Goal: Information Seeking & Learning: Learn about a topic

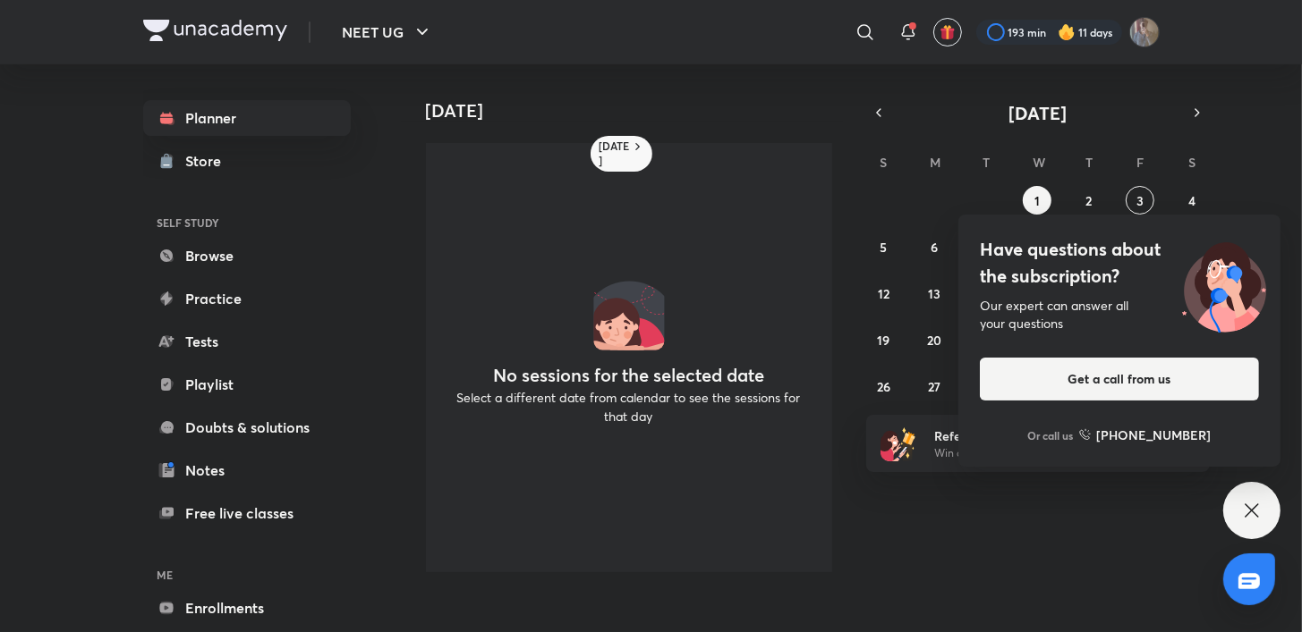
click at [1247, 526] on div "Have questions about the subscription? Our expert can answer all your questions…" at bounding box center [1251, 510] width 57 height 57
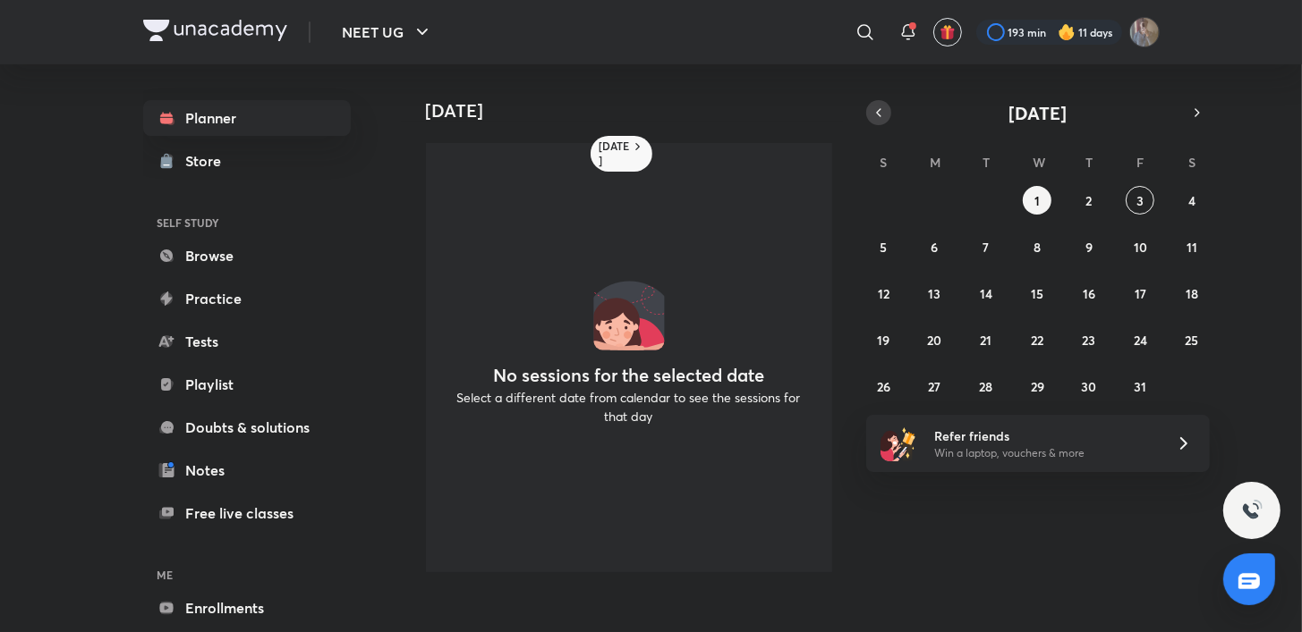
click at [878, 115] on icon "button" at bounding box center [878, 113] width 14 height 16
click at [921, 386] on button "29" at bounding box center [935, 386] width 29 height 29
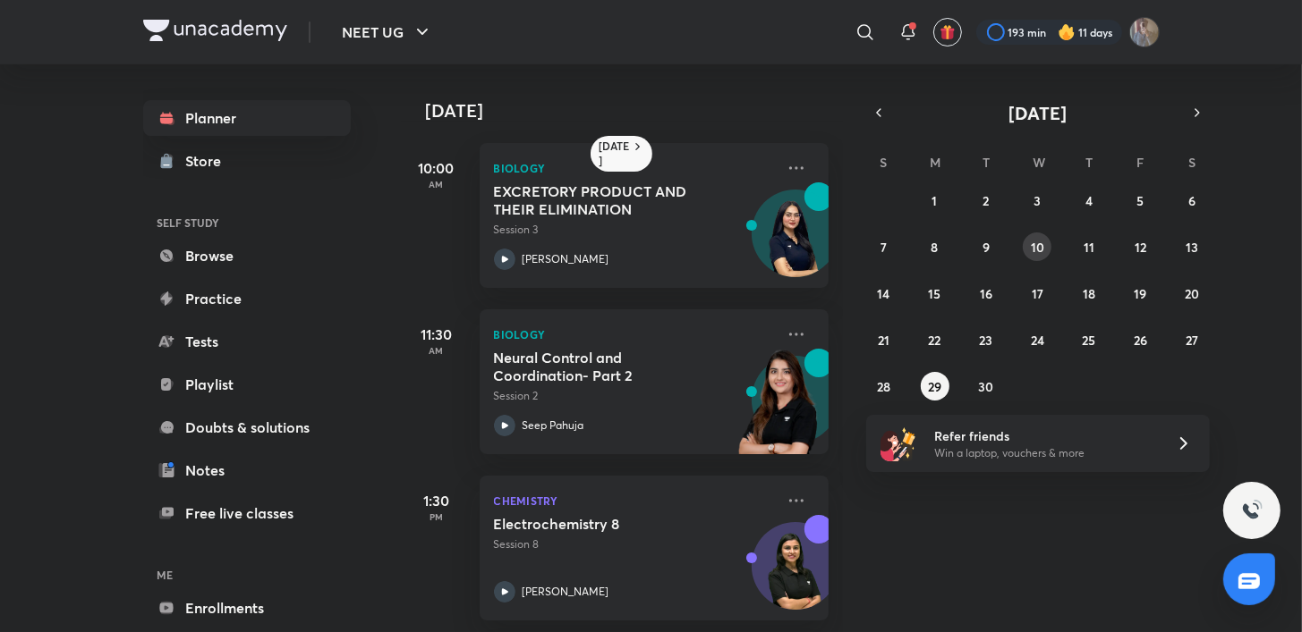
click at [1031, 259] on button "10" at bounding box center [1036, 247] width 29 height 29
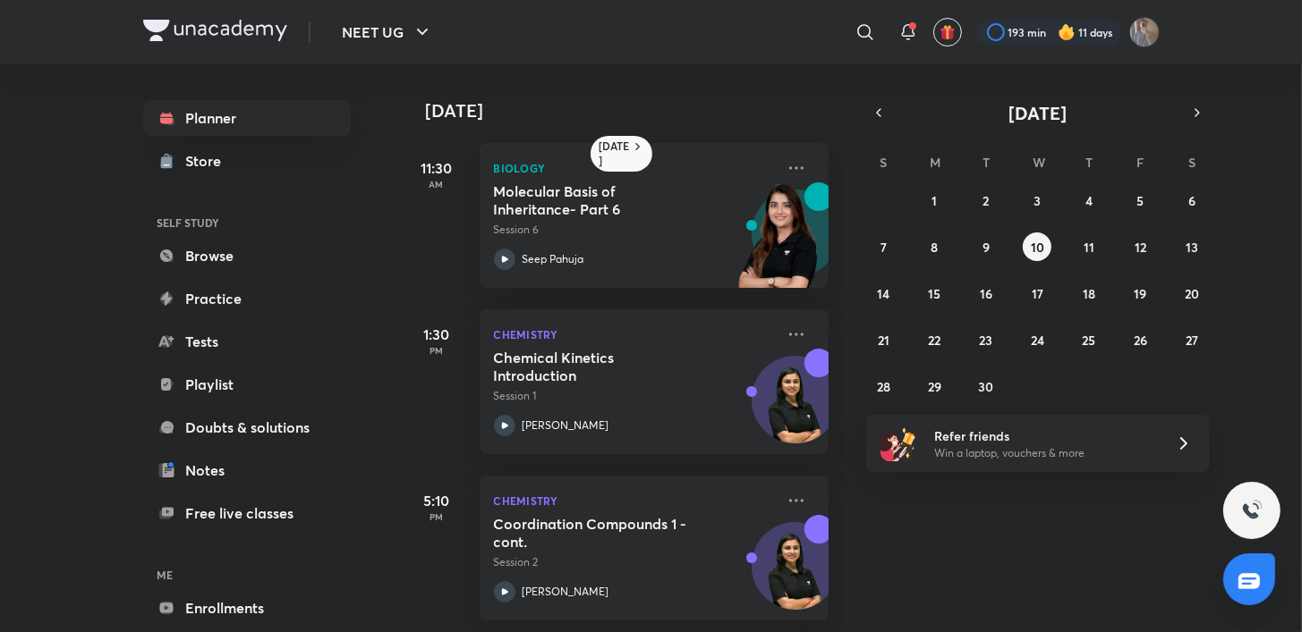
click at [949, 376] on div "31 1 2 3 4 5 6 7 8 9 10 11 12 13 14 15 16 17 18 19 20 21 22 23 24 25 26 27 28 2…" at bounding box center [1038, 293] width 344 height 215
click at [932, 384] on abbr "29" at bounding box center [934, 386] width 13 height 17
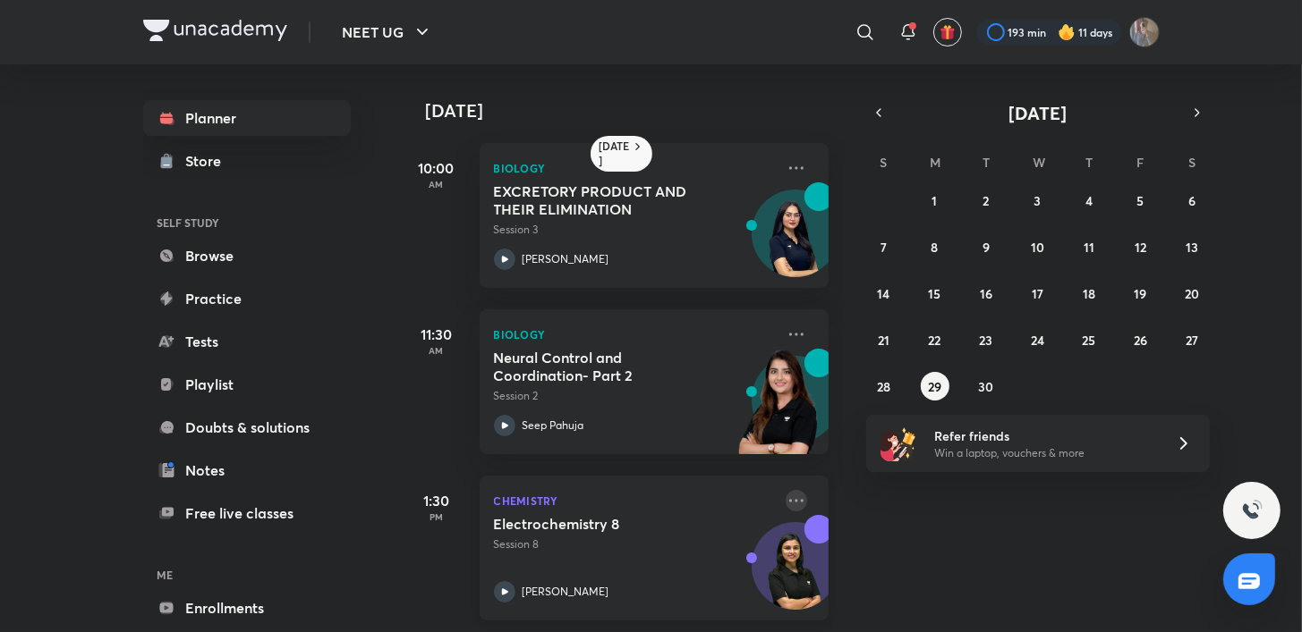
click at [785, 506] on icon at bounding box center [795, 500] width 21 height 21
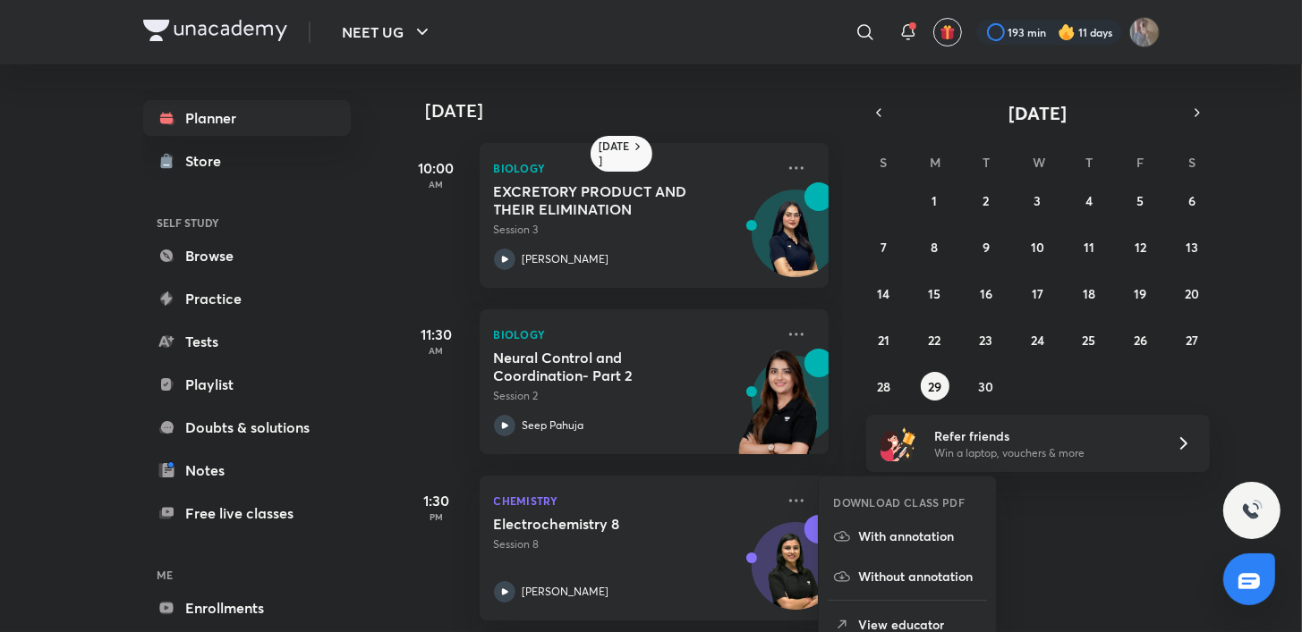
click at [1090, 556] on div "29 September 10:00 AM Biology EXCRETORY PRODUCT AND THEIR ELIMINATION Session 3…" at bounding box center [850, 348] width 898 height 568
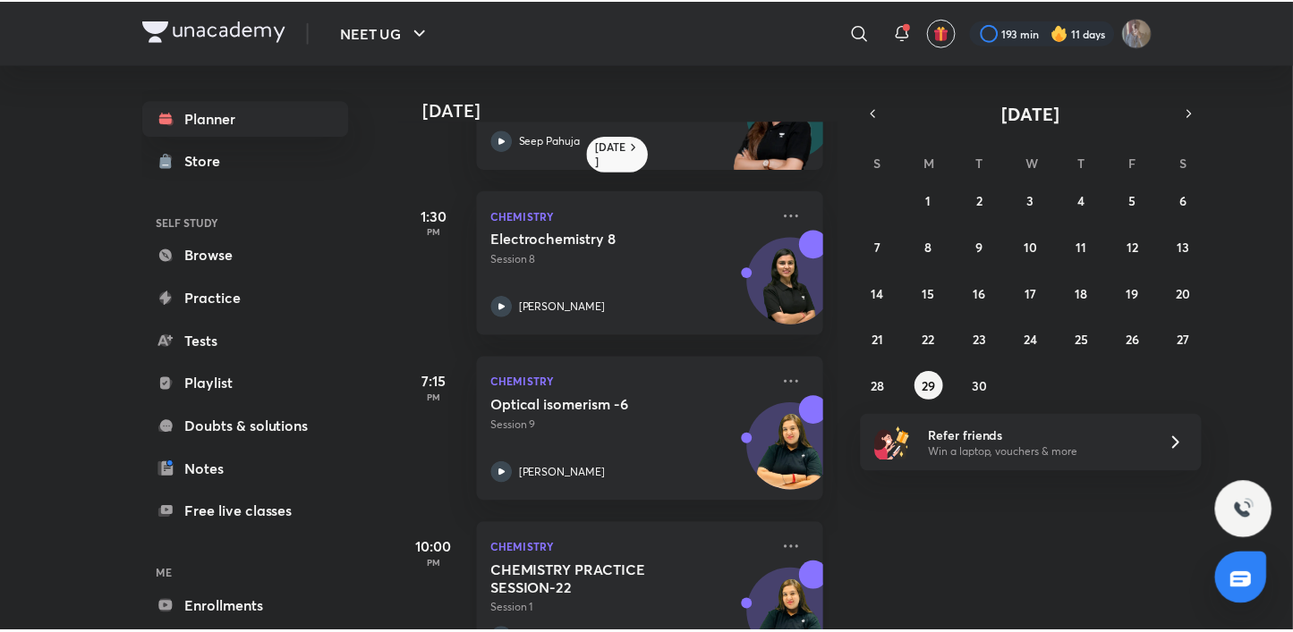
scroll to position [349, 0]
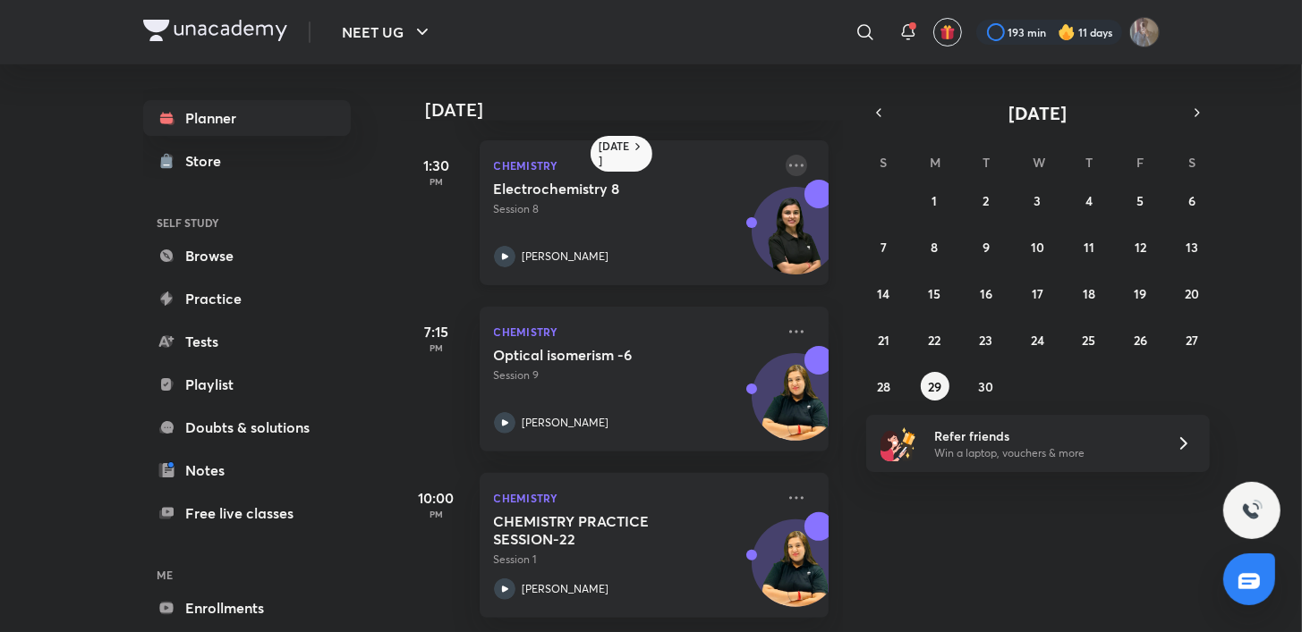
click at [785, 155] on icon at bounding box center [795, 165] width 21 height 21
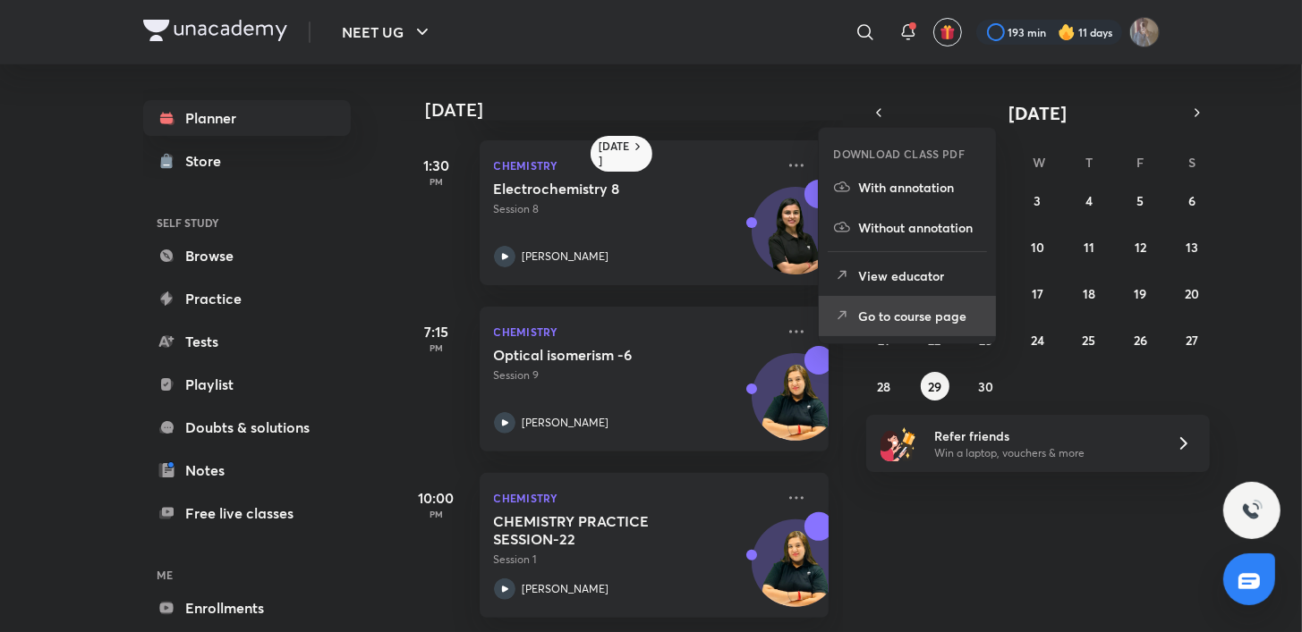
click at [883, 324] on p "Go to course page" at bounding box center [919, 316] width 123 height 19
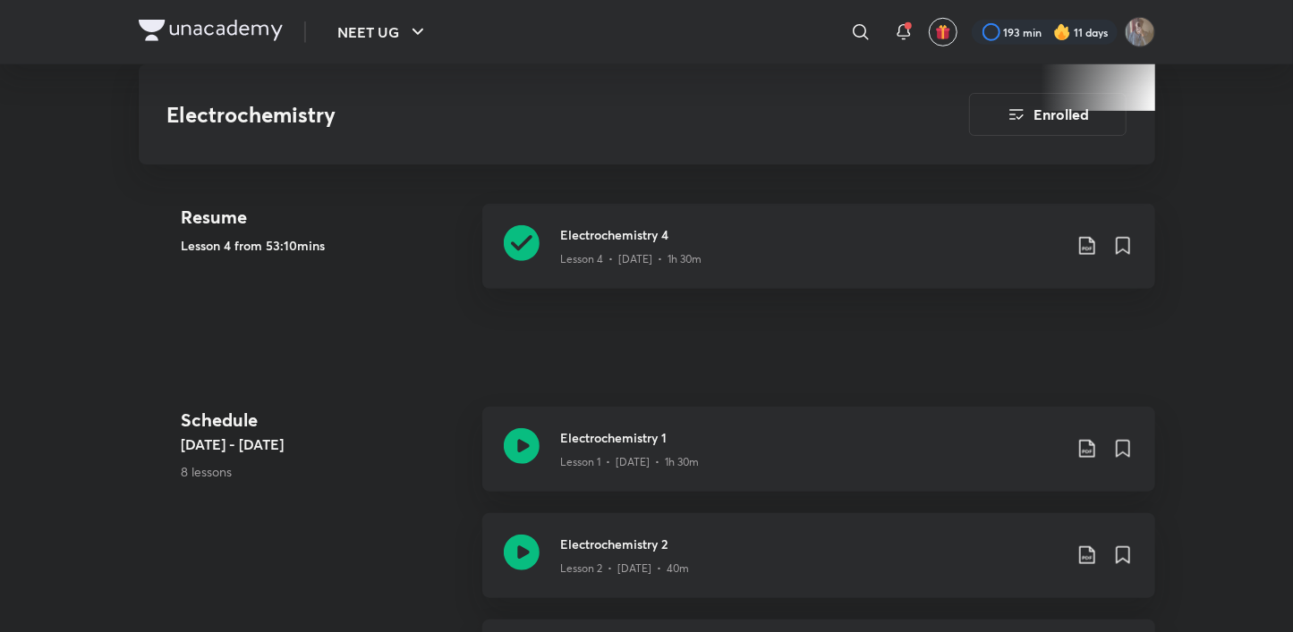
scroll to position [797, 0]
click at [525, 259] on icon at bounding box center [522, 244] width 36 height 36
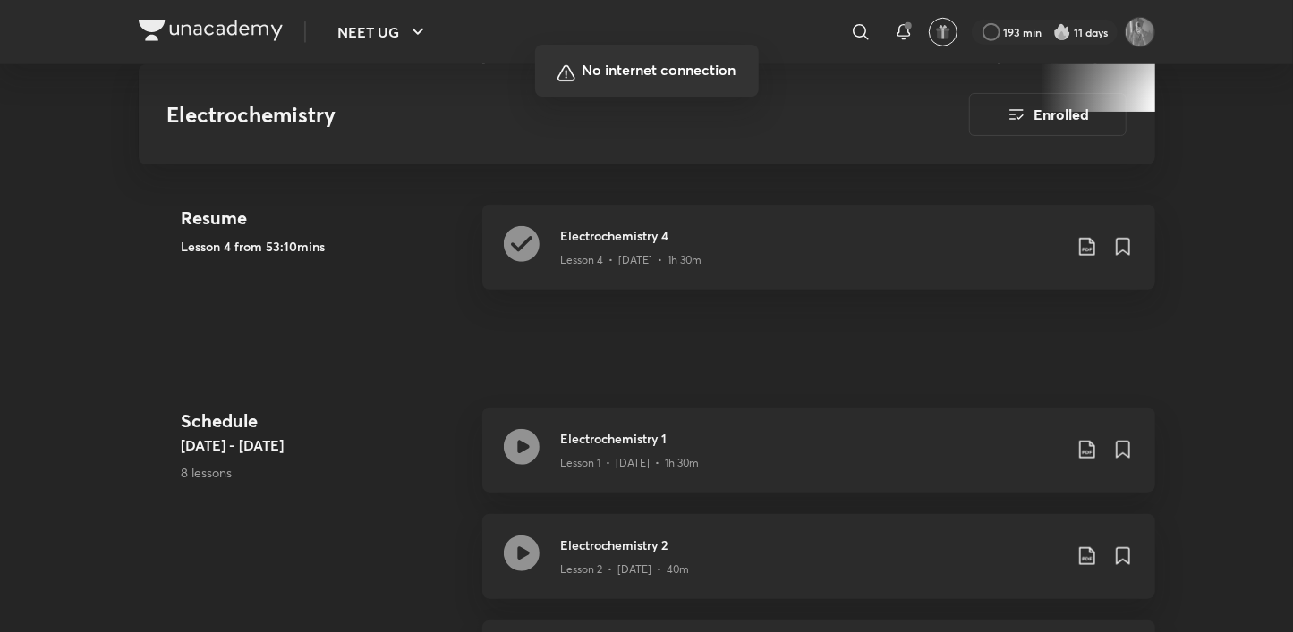
click at [732, 397] on div at bounding box center [646, 316] width 1293 height 632
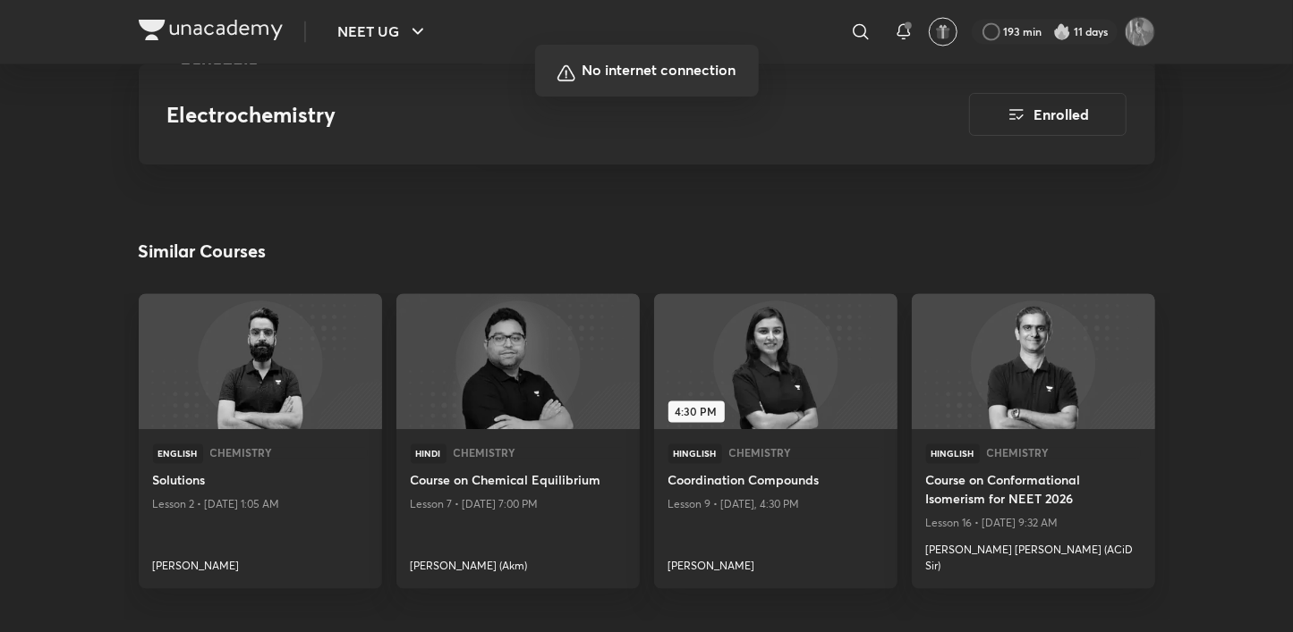
scroll to position [2457, 0]
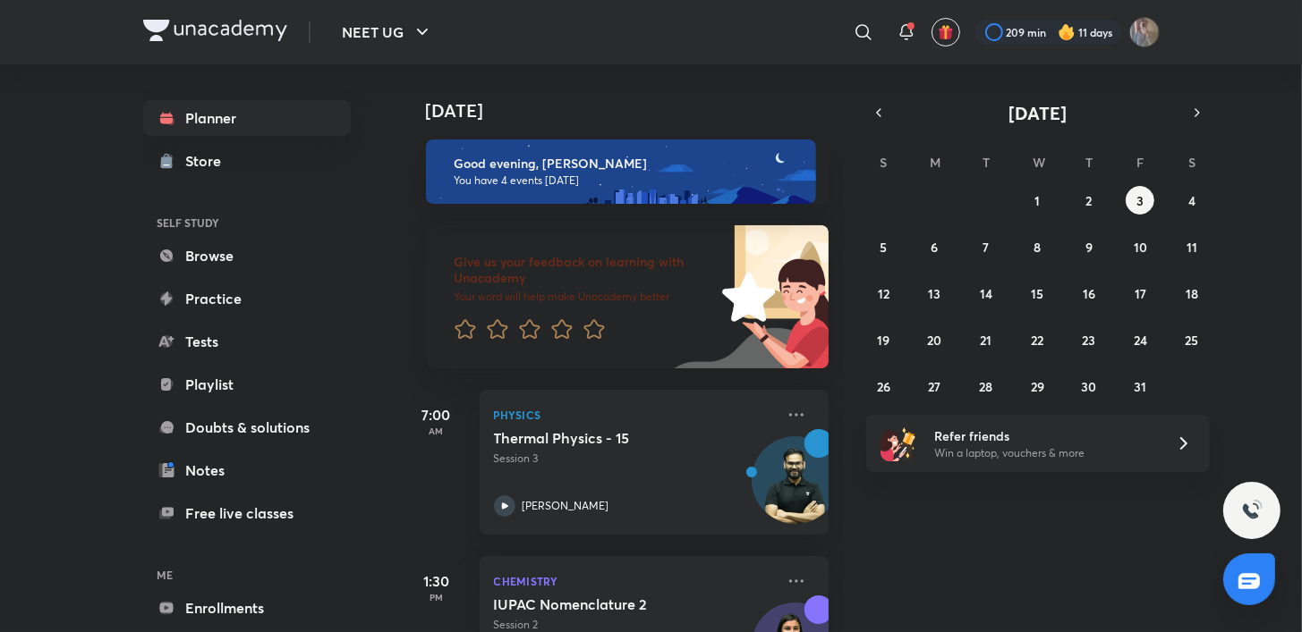
scroll to position [429, 0]
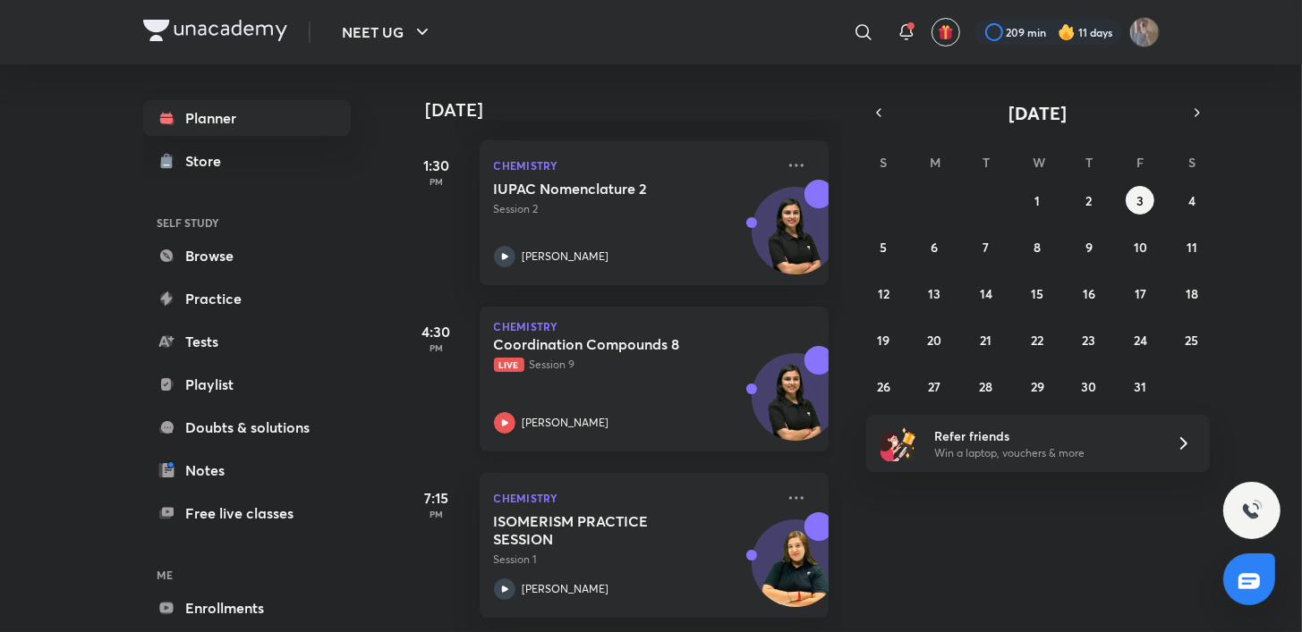
click at [497, 412] on icon at bounding box center [504, 422] width 21 height 21
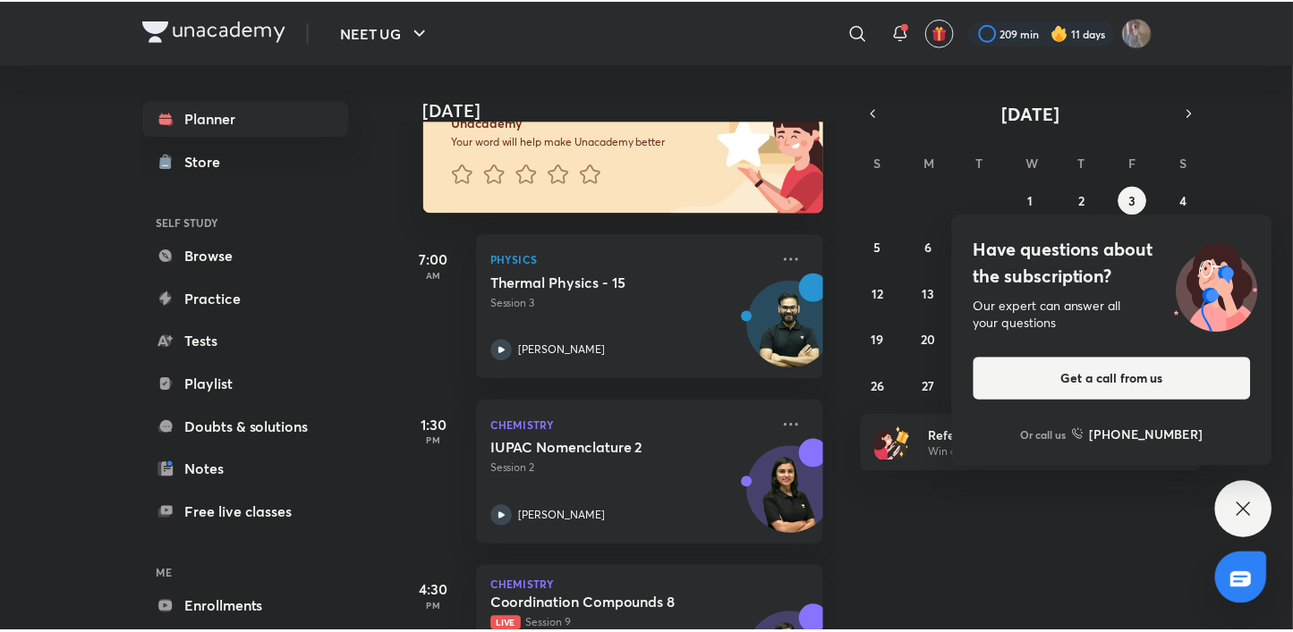
scroll to position [429, 0]
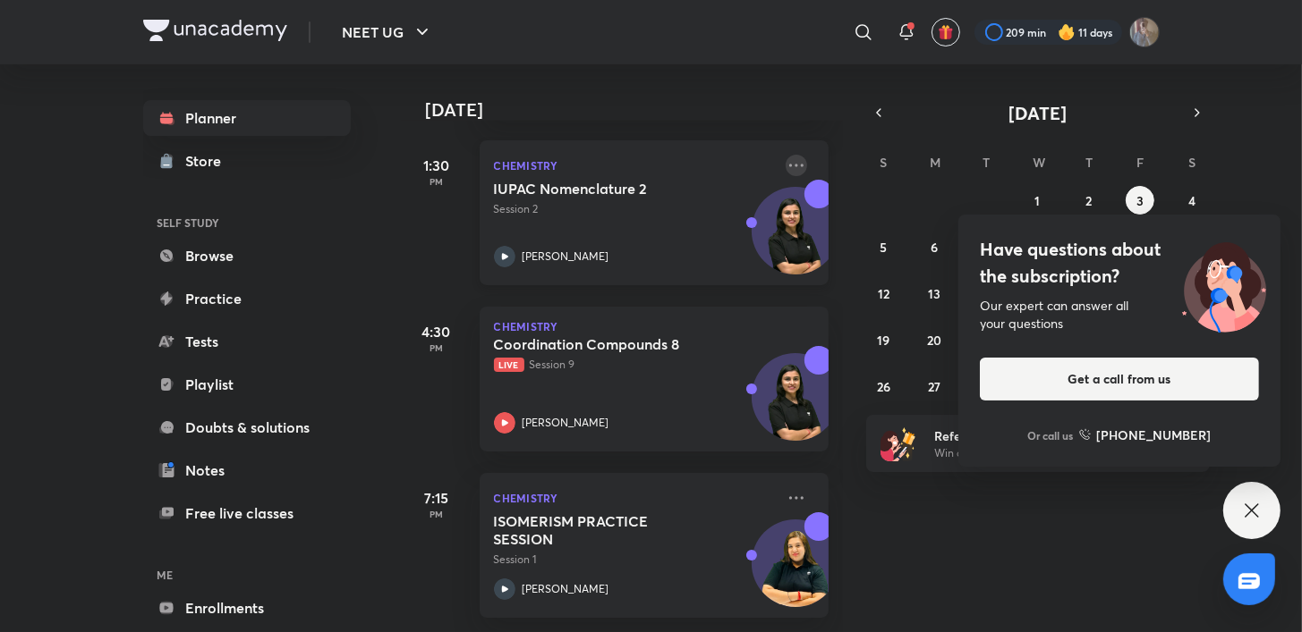
click at [785, 157] on icon at bounding box center [795, 165] width 21 height 21
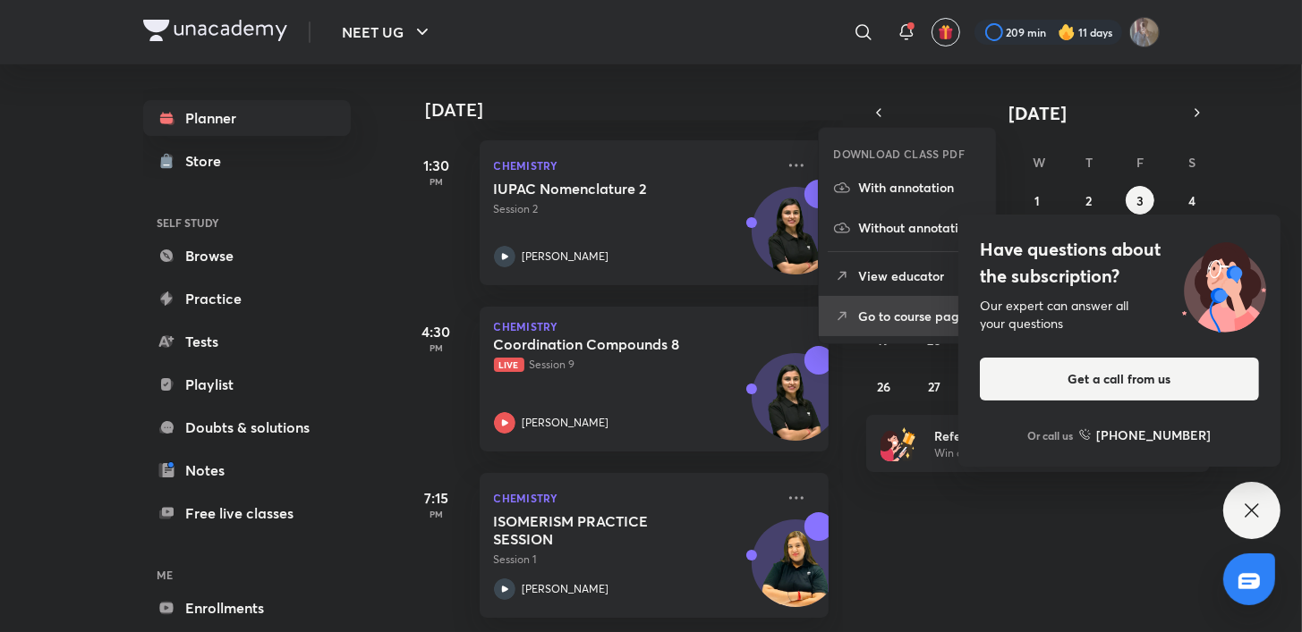
click at [877, 317] on p "Go to course page" at bounding box center [919, 316] width 123 height 19
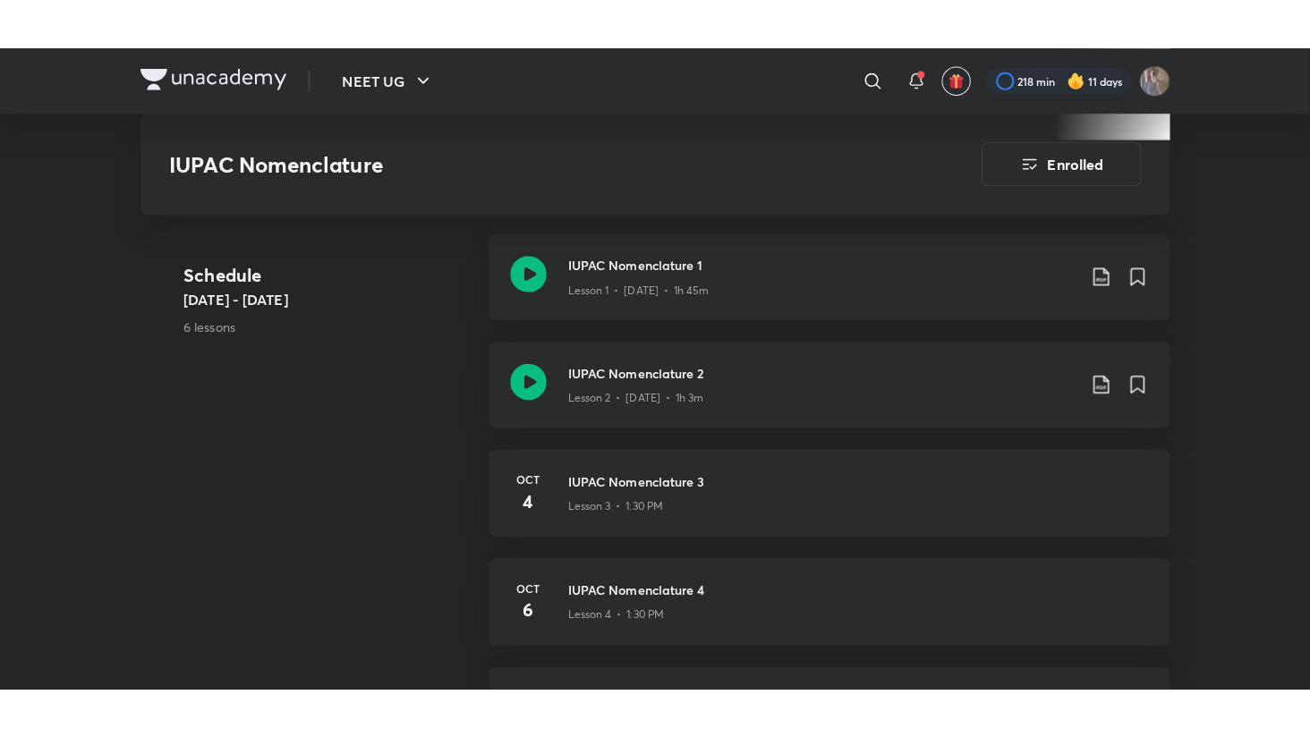
scroll to position [713, 0]
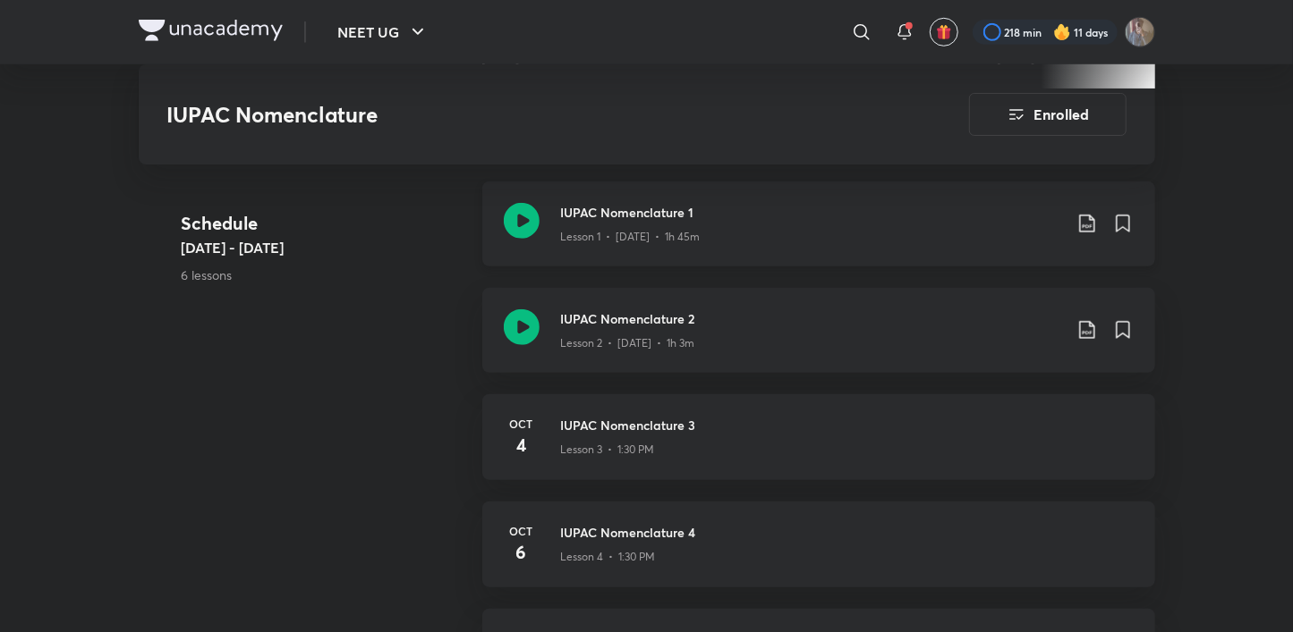
click at [537, 225] on icon at bounding box center [522, 221] width 36 height 36
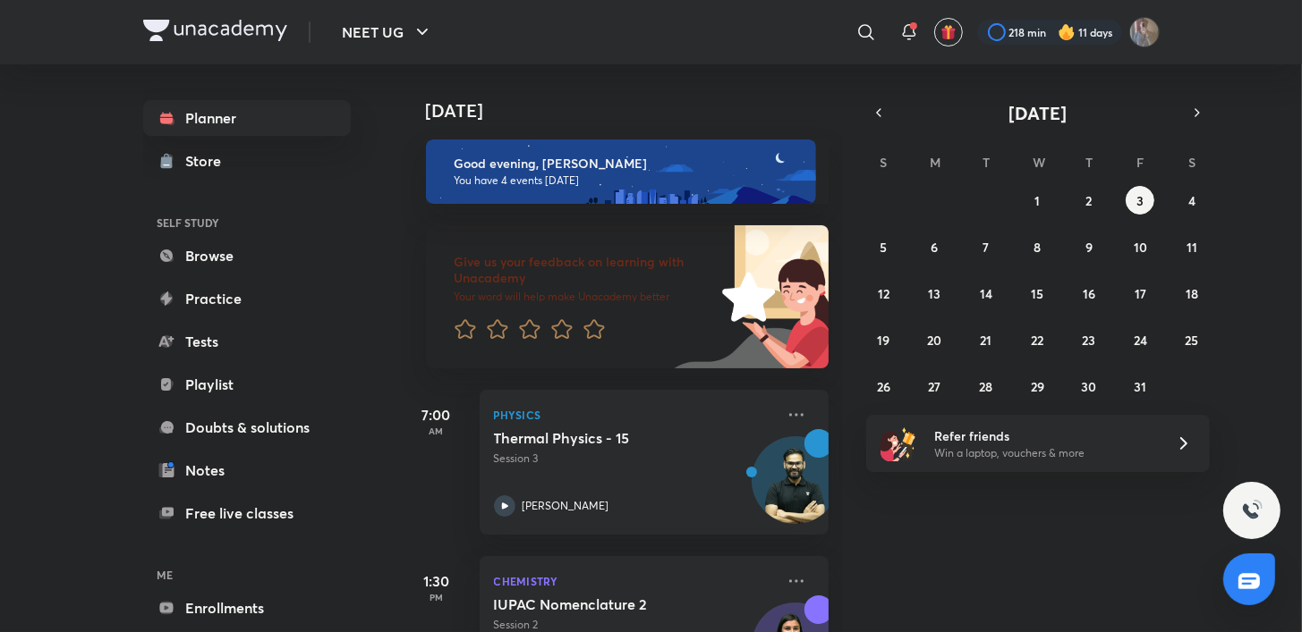
scroll to position [429, 0]
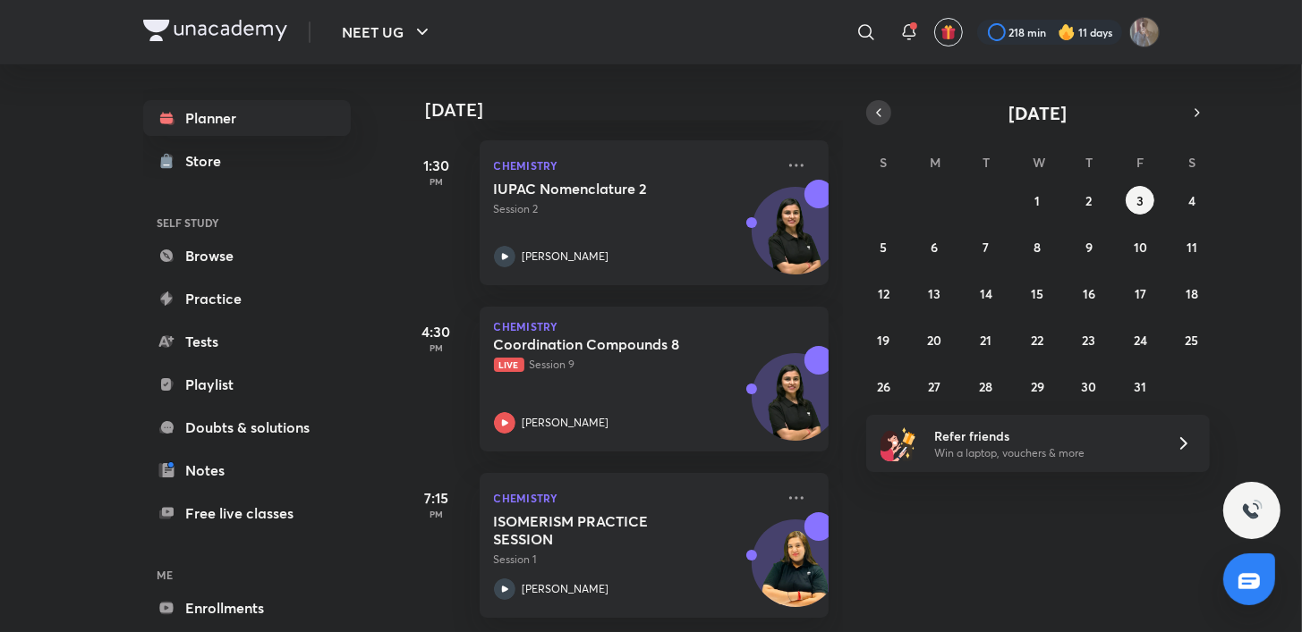
click at [880, 114] on icon "button" at bounding box center [878, 113] width 14 height 16
click at [923, 397] on div "31 1 2 3 4 5 6 7 8 9 10 11 12 13 14 15 16 17 18 19 20 21 22 23 24 25 26 27 28 2…" at bounding box center [1038, 293] width 344 height 215
click at [936, 381] on abbr "29" at bounding box center [934, 386] width 13 height 17
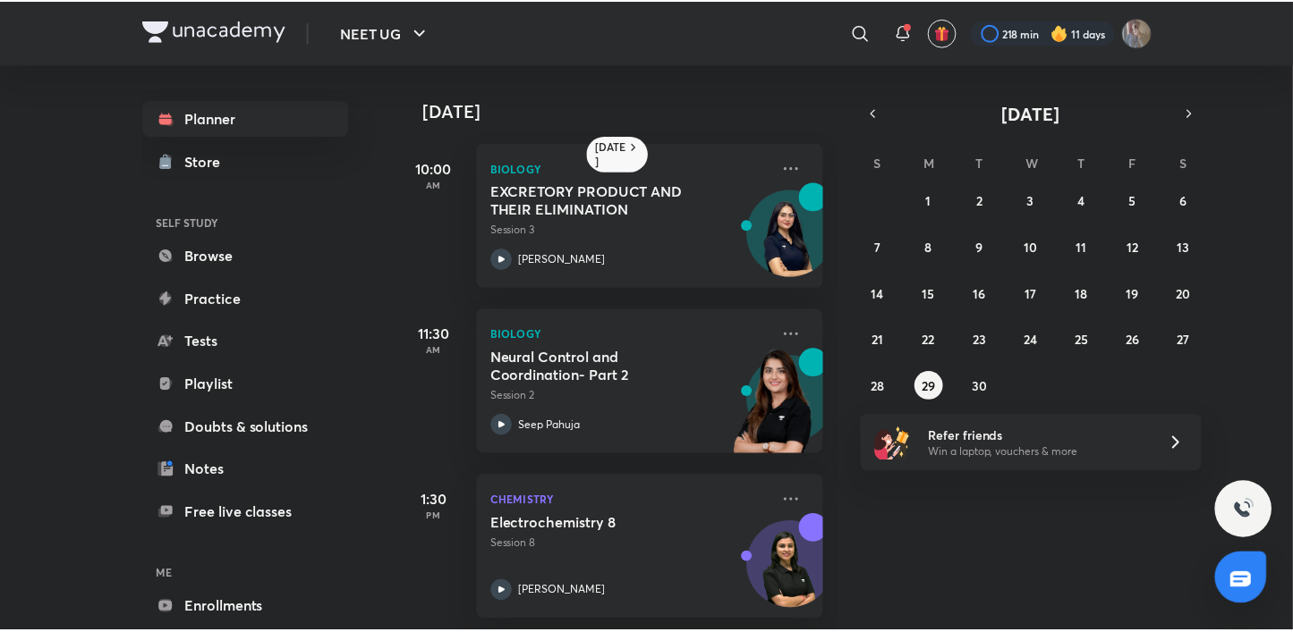
scroll to position [349, 0]
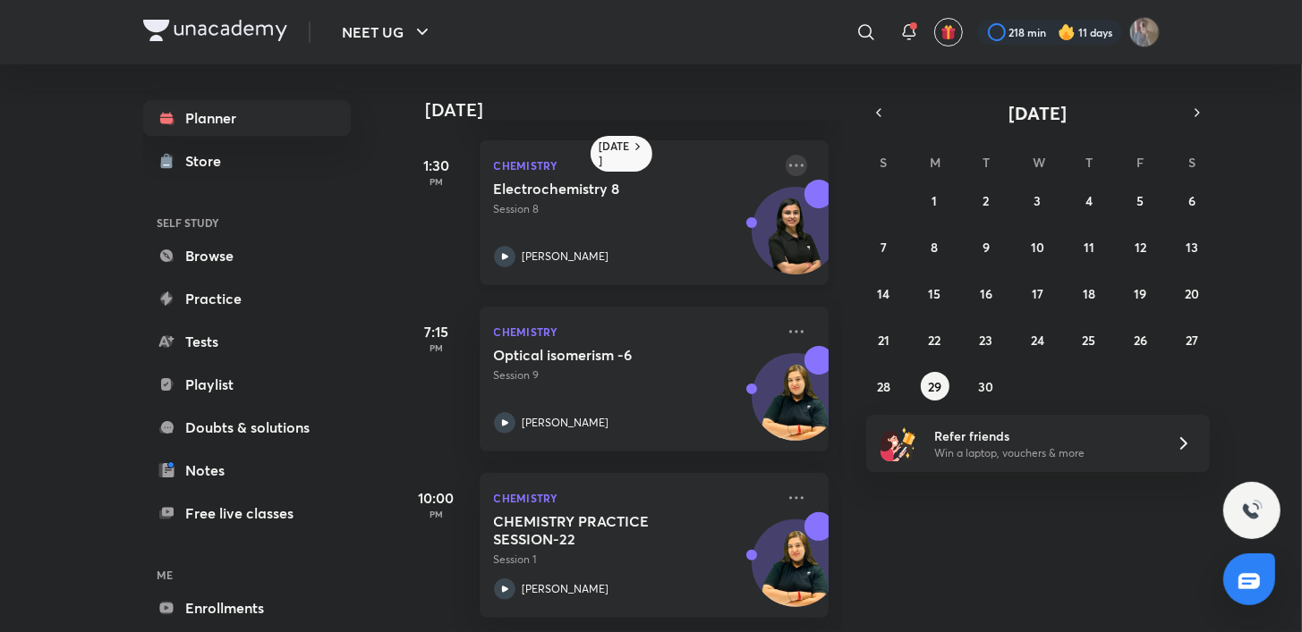
click at [786, 155] on icon at bounding box center [795, 165] width 21 height 21
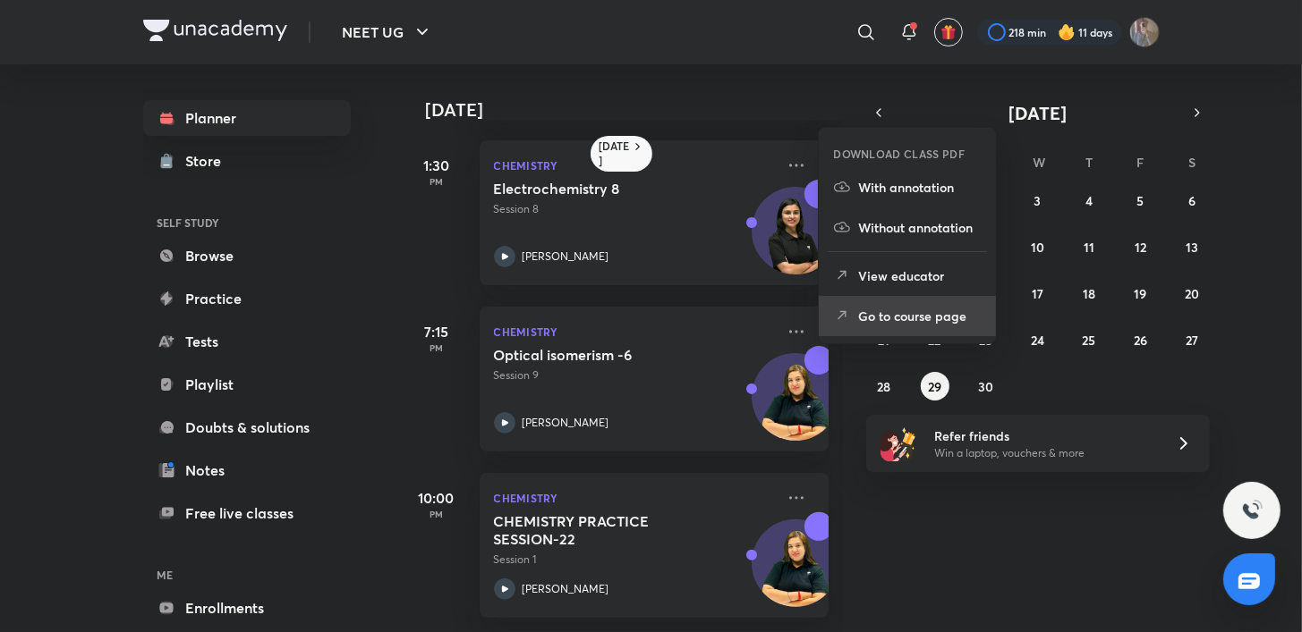
click at [885, 311] on p "Go to course page" at bounding box center [919, 316] width 123 height 19
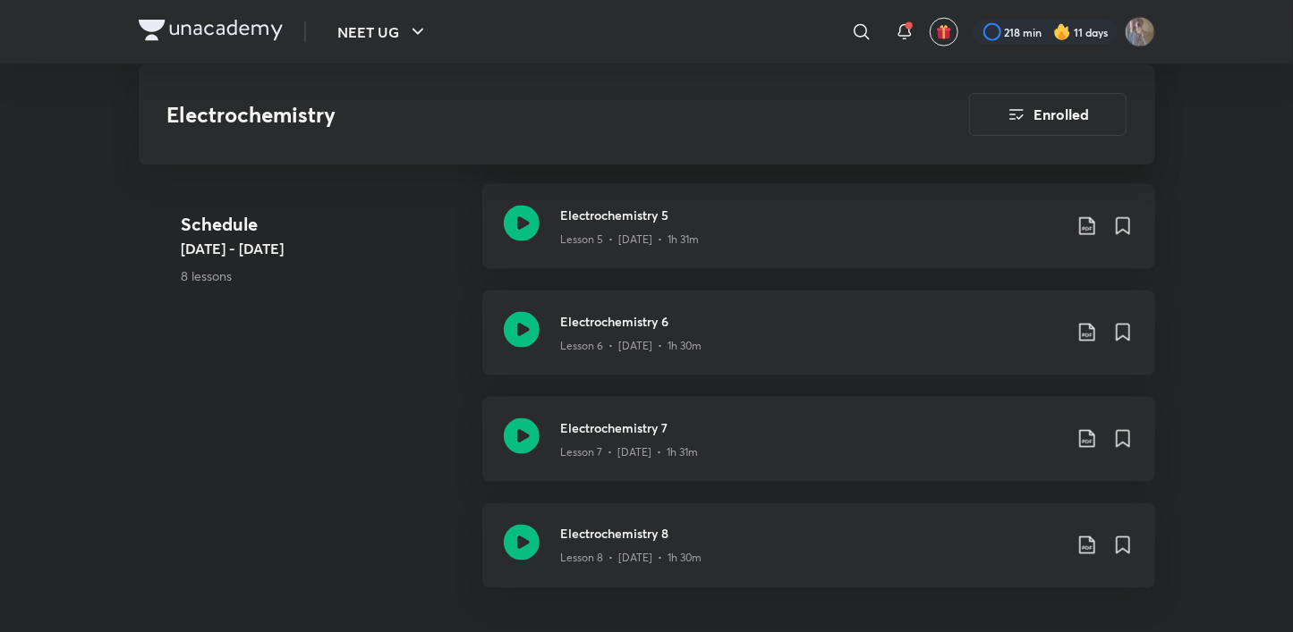
scroll to position [1446, 0]
